Goal: Information Seeking & Learning: Learn about a topic

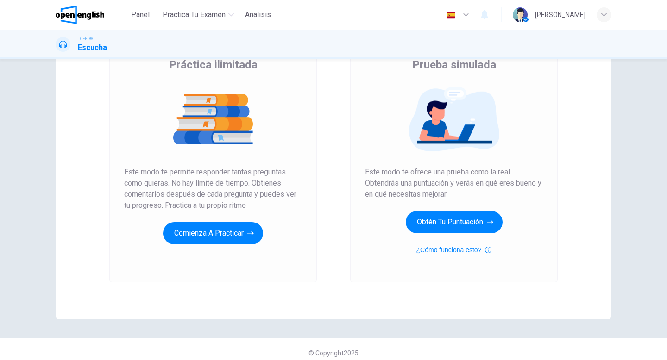
scroll to position [88, 0]
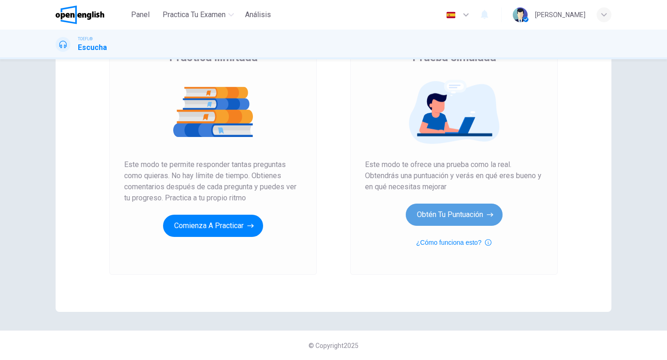
click at [449, 211] on button "Obtén tu puntuación" at bounding box center [454, 215] width 97 height 22
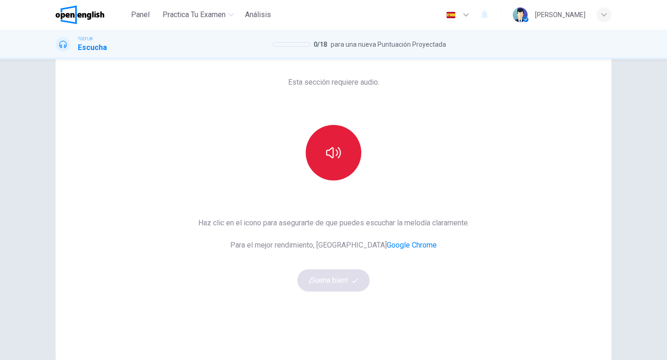
scroll to position [39, 0]
click at [339, 153] on icon "button" at bounding box center [333, 151] width 15 height 15
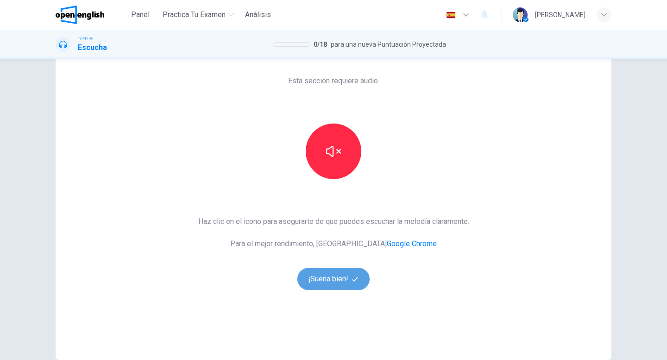
click at [334, 280] on button "¡Suena bien!" at bounding box center [333, 279] width 72 height 22
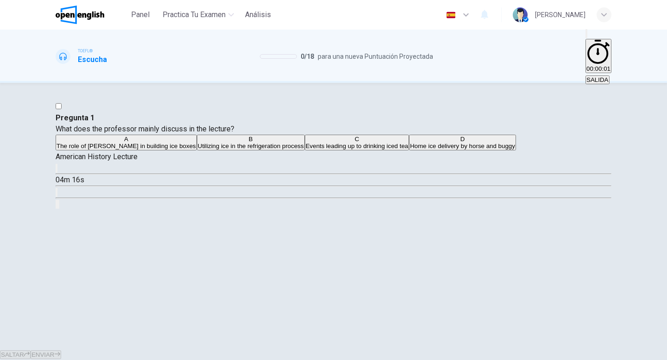
scroll to position [14, 0]
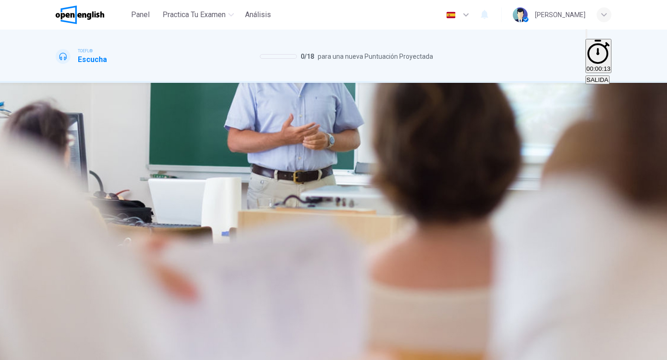
click at [57, 170] on icon "button" at bounding box center [57, 170] width 0 height 0
click at [56, 175] on span at bounding box center [56, 175] width 0 height 0
click at [64, 172] on icon "button" at bounding box center [62, 176] width 8 height 8
click at [57, 164] on button "button" at bounding box center [57, 168] width 2 height 9
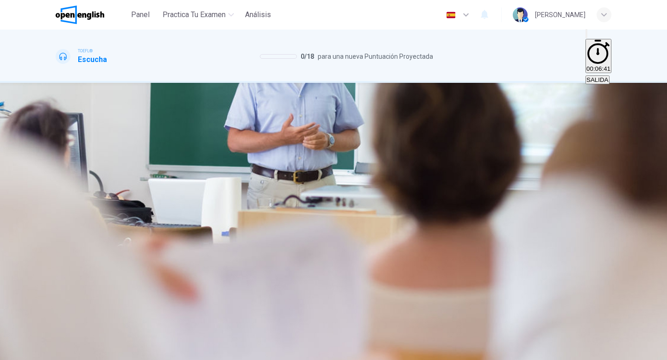
type input "*"
click at [196, 137] on div "A" at bounding box center [126, 139] width 139 height 7
click at [55, 352] on span "ENVIAR" at bounding box center [43, 355] width 23 height 7
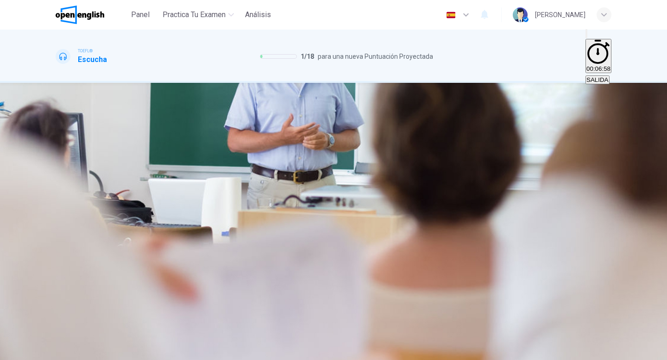
scroll to position [41, 0]
click at [359, 150] on span "To insert an element of humor" at bounding box center [340, 146] width 82 height 7
click at [186, 151] on button "B To personalize the topic" at bounding box center [152, 143] width 67 height 16
click at [55, 352] on span "ENVIAR" at bounding box center [43, 355] width 23 height 7
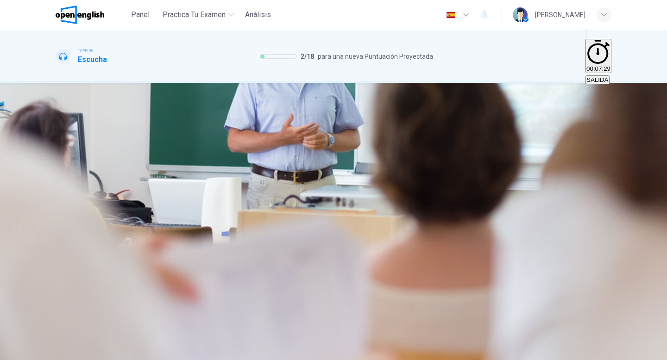
click at [263, 150] on span "He was from Boston" at bounding box center [213, 146] width 101 height 7
click at [359, 150] on span "He became known as the Ice King" at bounding box center [312, 146] width 94 height 7
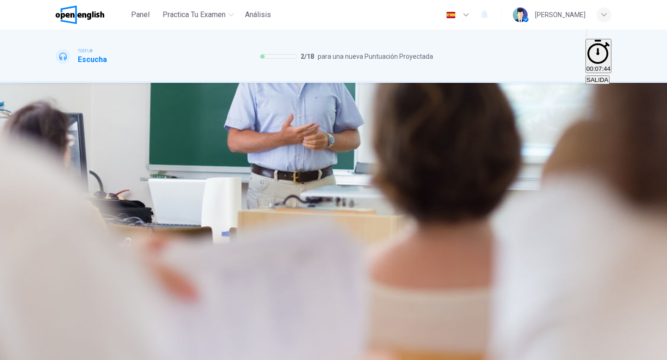
scroll to position [28, 0]
click at [263, 150] on span "He was from Boston" at bounding box center [213, 146] width 101 height 7
click at [361, 151] on button "D His slabs of ice were for export only" at bounding box center [409, 143] width 99 height 16
click at [359, 150] on span "He became known as the Ice King" at bounding box center [312, 146] width 94 height 7
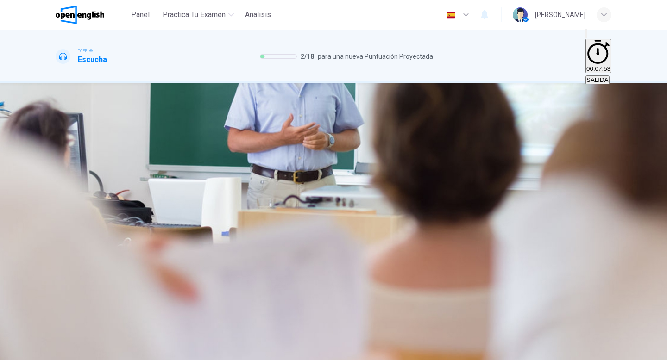
click at [263, 150] on span "He was from Boston" at bounding box center [213, 146] width 101 height 7
click at [55, 352] on span "ENVIAR" at bounding box center [43, 355] width 23 height 7
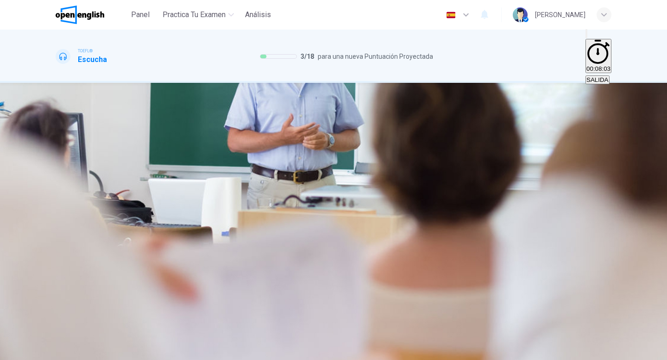
click at [109, 190] on span "They delighted him" at bounding box center [83, 193] width 52 height 7
click at [55, 352] on span "ENVIAR" at bounding box center [43, 355] width 23 height 7
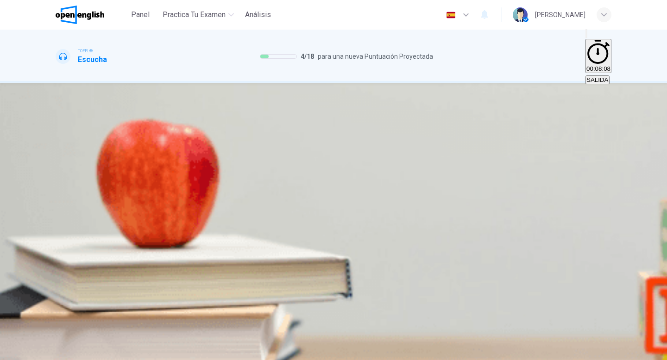
scroll to position [15, 0]
click at [57, 170] on icon "button" at bounding box center [57, 170] width 0 height 0
drag, startPoint x: 91, startPoint y: 146, endPoint x: 80, endPoint y: 145, distance: 11.6
click at [56, 175] on span at bounding box center [56, 175] width 0 height 0
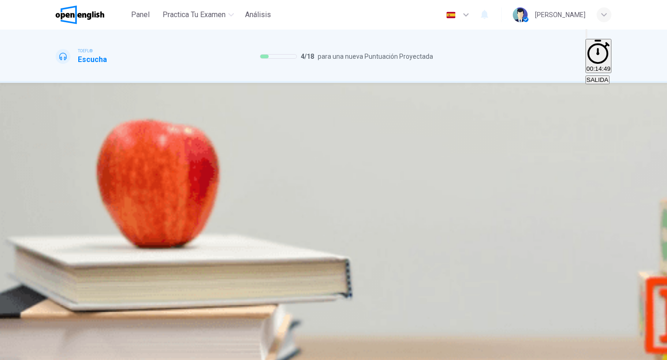
type input "*"
click at [316, 150] on span "The difference between acting for film and for stage" at bounding box center [245, 146] width 141 height 7
click at [55, 352] on span "ENVIAR" at bounding box center [43, 355] width 23 height 7
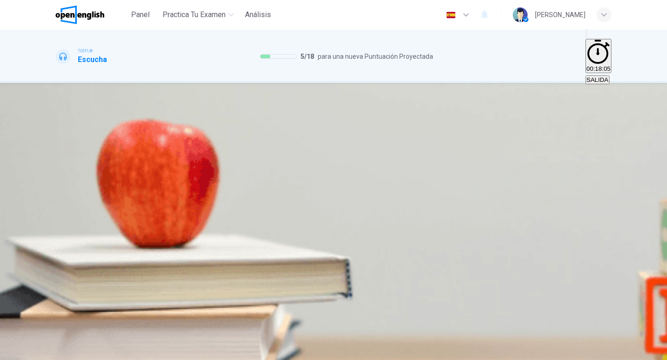
click at [413, 150] on span "It is not true, because both media require a range of expressions" at bounding box center [325, 146] width 176 height 7
click at [55, 352] on span "ENVIAR" at bounding box center [43, 355] width 23 height 7
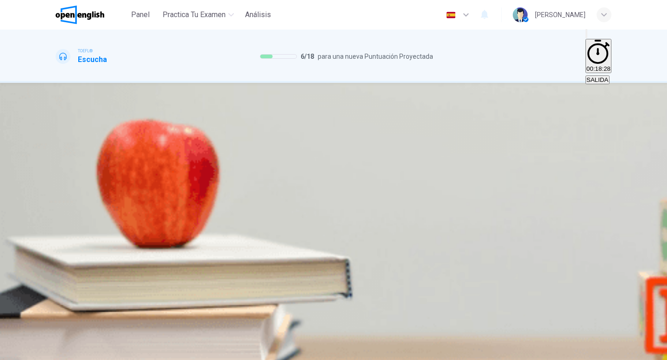
click at [262, 150] on span "As an example of an actor who altered his voice between stage and screen" at bounding box center [159, 146] width 205 height 7
click at [61, 351] on button "ENVIAR" at bounding box center [46, 355] width 31 height 9
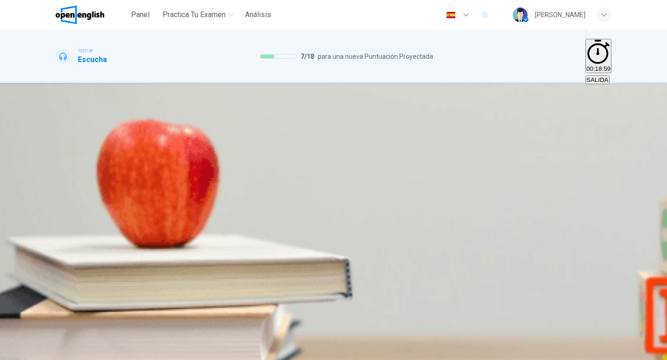
click at [417, 150] on span "Actors can respond to those watching in the same way as they do on stage" at bounding box center [315, 146] width 205 height 7
click at [61, 351] on button "ENVIAR" at bounding box center [46, 355] width 31 height 9
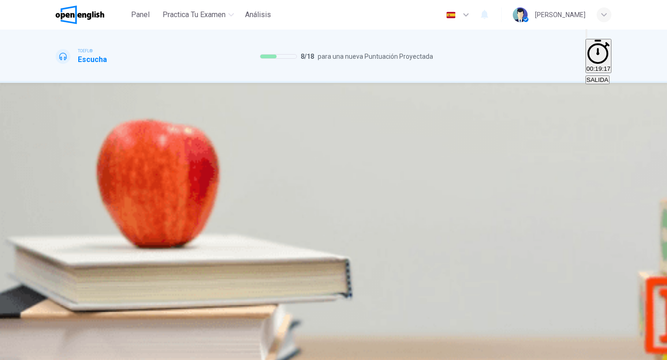
click at [236, 214] on span "It is important to recognise the differences between the two media" at bounding box center [147, 210] width 180 height 7
click at [55, 352] on span "ENVIAR" at bounding box center [43, 355] width 23 height 7
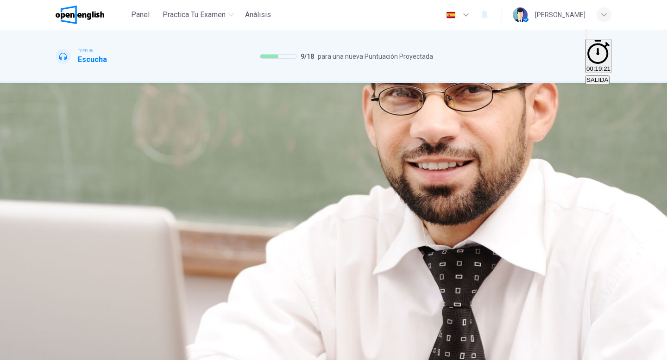
scroll to position [0, 0]
click at [57, 170] on icon "button" at bounding box center [57, 170] width 0 height 0
type input "*"
click at [437, 150] on span "The causes are explained and developed" at bounding box center [493, 146] width 113 height 7
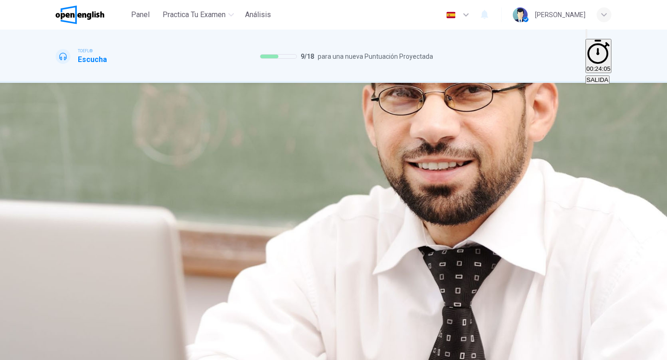
click at [61, 351] on button "ENVIAR" at bounding box center [46, 355] width 31 height 9
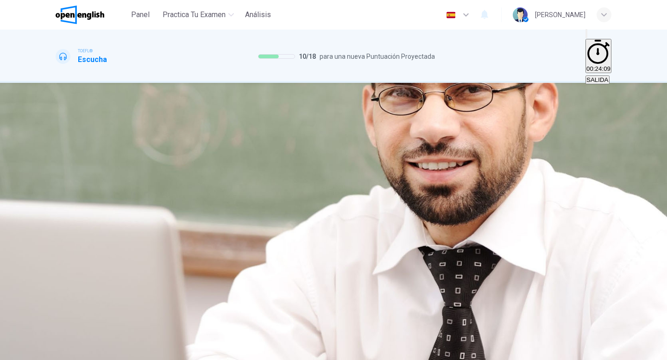
click at [57, 143] on icon "button" at bounding box center [57, 143] width 0 height 0
type input "*"
click at [296, 197] on span "He is contrasting the first game with that of today" at bounding box center [227, 193] width 138 height 7
click at [61, 351] on button "ENVIAR" at bounding box center [46, 355] width 31 height 9
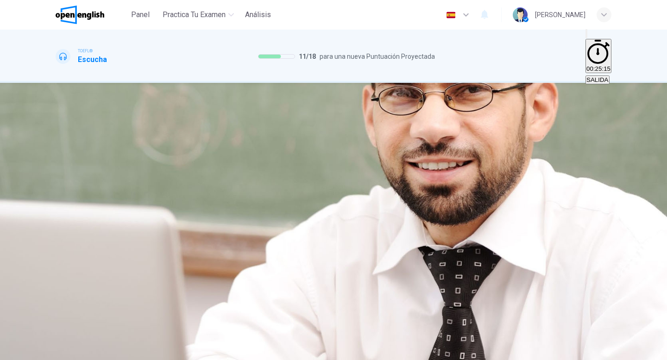
click at [335, 150] on span "McGill's game more closely resembled rugby" at bounding box center [259, 146] width 152 height 7
click at [61, 351] on button "ENVIAR" at bounding box center [46, 355] width 31 height 9
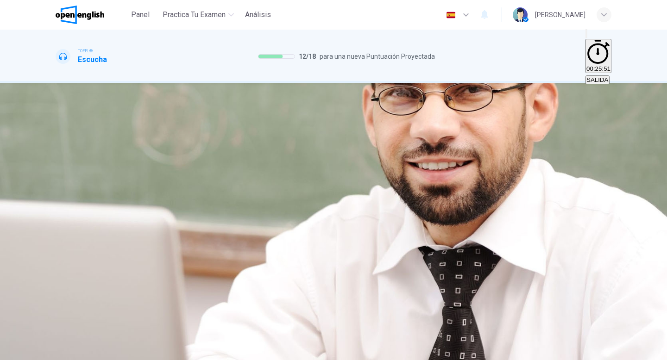
click at [426, 150] on span "Football resembles rugby more than it resembles soccer" at bounding box center [503, 146] width 154 height 7
click at [306, 150] on span "They both consider tackling to be integral to the game" at bounding box center [232, 146] width 147 height 7
click at [158, 135] on button "A They are both played with 11 players" at bounding box center [107, 143] width 103 height 16
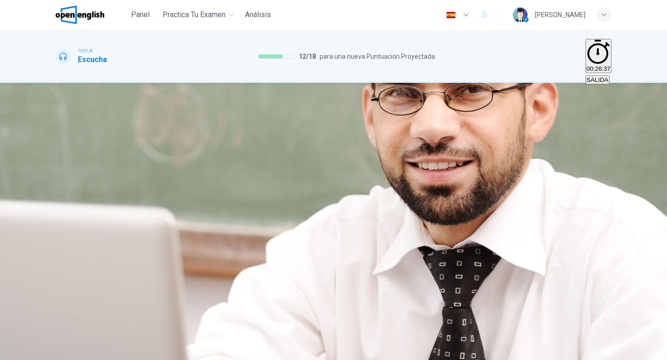
click at [426, 150] on span "Football resembles rugby more than it resembles soccer" at bounding box center [503, 146] width 154 height 7
click at [61, 351] on button "ENVIAR" at bounding box center [46, 355] width 31 height 9
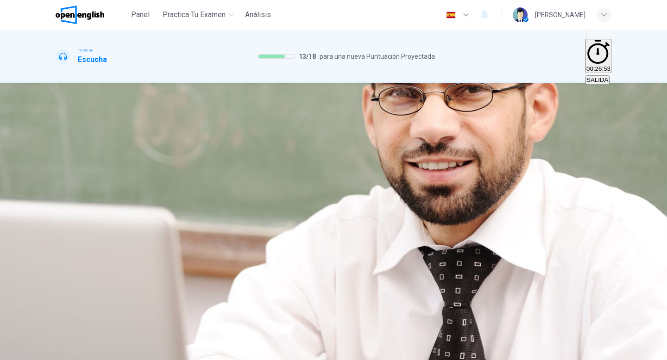
click at [328, 150] on span "He reduced the size of the playing field" at bounding box center [275, 146] width 107 height 7
click at [426, 150] on span "He lowered the number of players from 15 to 11" at bounding box center [395, 146] width 131 height 7
click at [55, 352] on span "ENVIAR" at bounding box center [43, 355] width 23 height 7
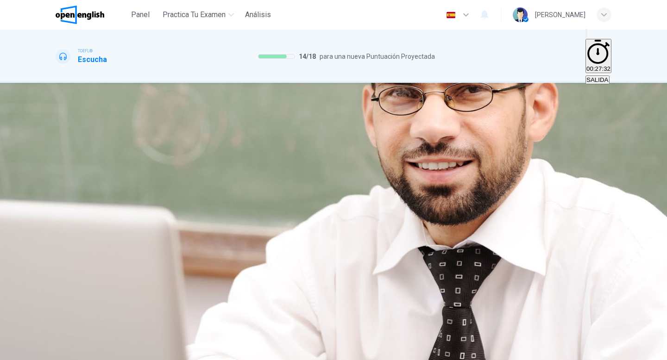
click at [195, 167] on button "D Their rivalries increased the popularity of the sport" at bounding box center [125, 159] width 139 height 16
click at [61, 351] on button "ENVIAR" at bounding box center [46, 355] width 31 height 9
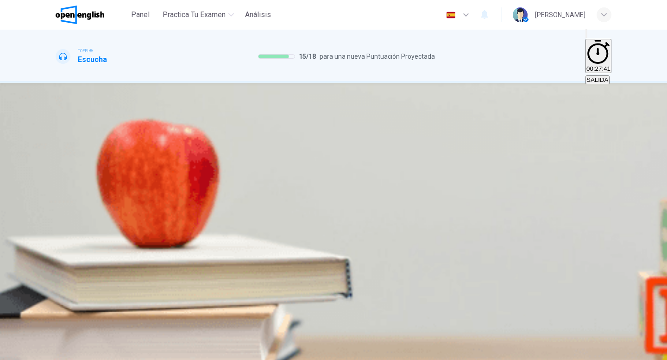
click at [57, 187] on icon "button" at bounding box center [57, 187] width 0 height 0
click at [371, 150] on span "How definitions of Indigenous people vary worldwide" at bounding box center [279, 146] width 183 height 7
click at [55, 352] on span "ENVIAR" at bounding box center [43, 355] width 23 height 7
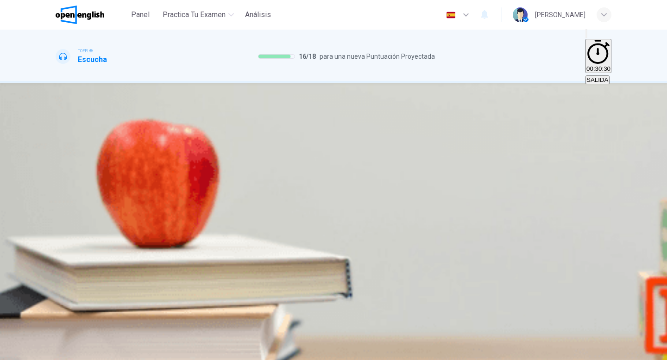
click at [435, 150] on span "The indigenous populations here were wiped out by colonialism" at bounding box center [521, 146] width 173 height 7
click at [55, 352] on span "ENVIAR" at bounding box center [43, 355] width 23 height 7
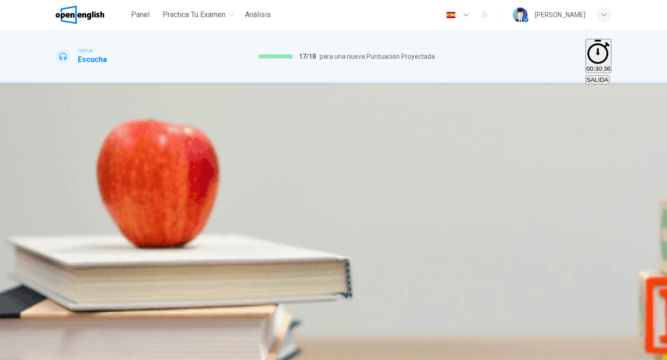
click at [429, 166] on span "As an example of how self-identification as a defining factor is flawed" at bounding box center [352, 162] width 188 height 7
click at [55, 352] on span "ENVIAR" at bounding box center [43, 355] width 23 height 7
type input "**"
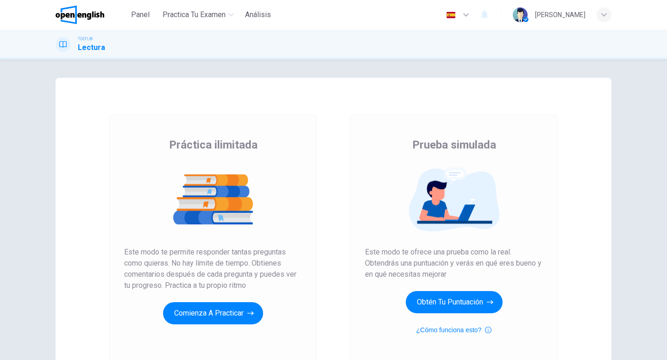
scroll to position [88, 0]
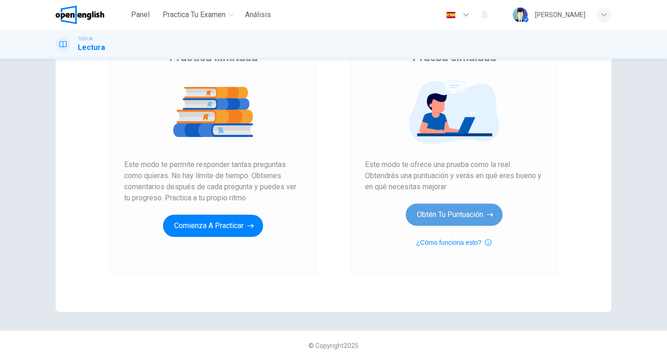
click at [456, 211] on button "Obtén tu puntuación" at bounding box center [454, 215] width 97 height 22
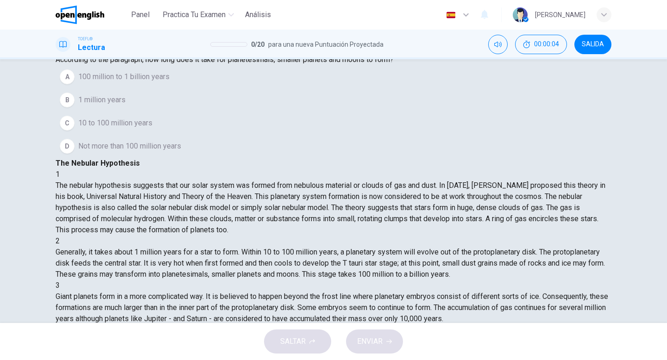
scroll to position [0, 0]
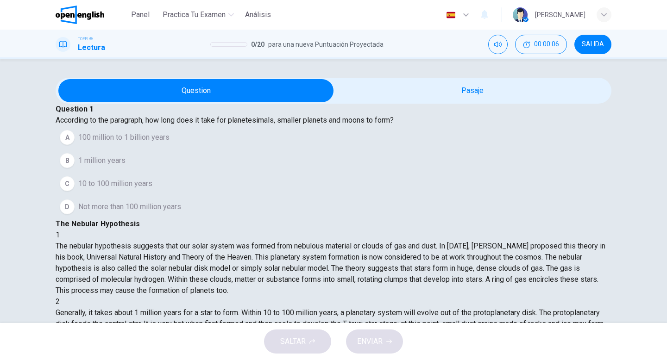
click at [95, 19] on img at bounding box center [80, 15] width 49 height 19
